Goal: Information Seeking & Learning: Learn about a topic

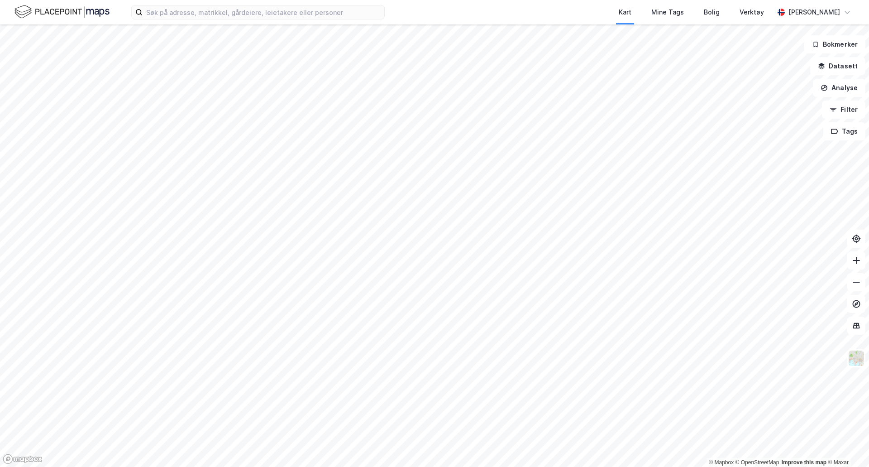
click at [239, 22] on div "Kart Mine Tags Bolig Verktøy [PERSON_NAME]" at bounding box center [434, 12] width 869 height 24
click at [236, 17] on input at bounding box center [264, 12] width 242 height 14
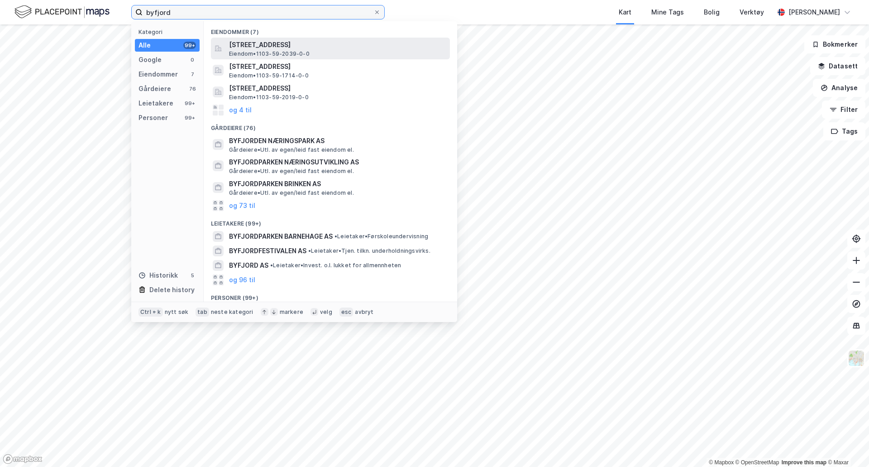
type input "byfjord"
click at [240, 49] on span "[STREET_ADDRESS]" at bounding box center [337, 44] width 217 height 11
